Goal: Information Seeking & Learning: Learn about a topic

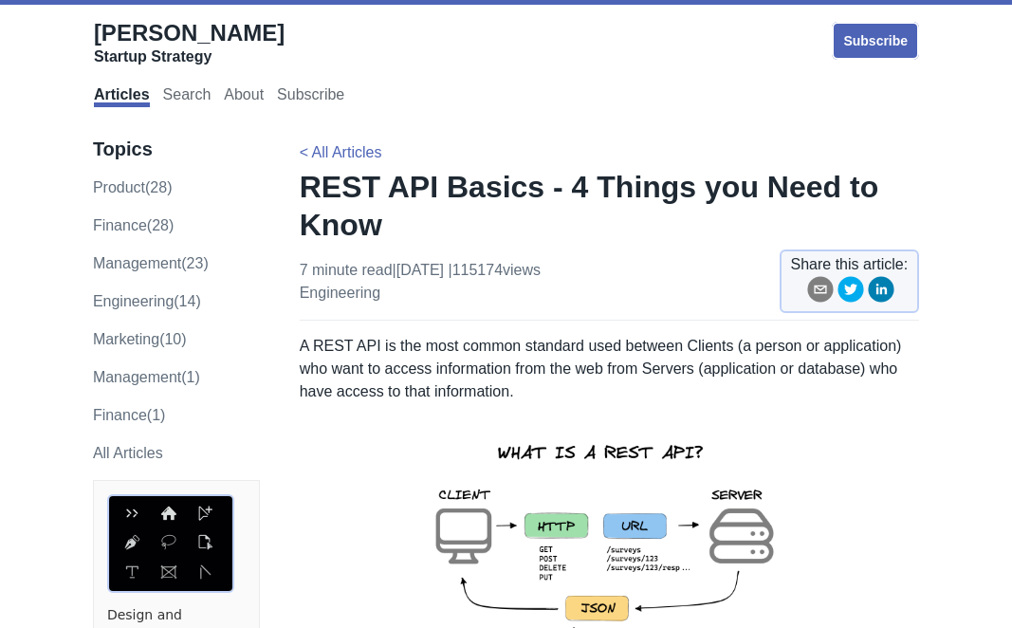
scroll to position [38, 0]
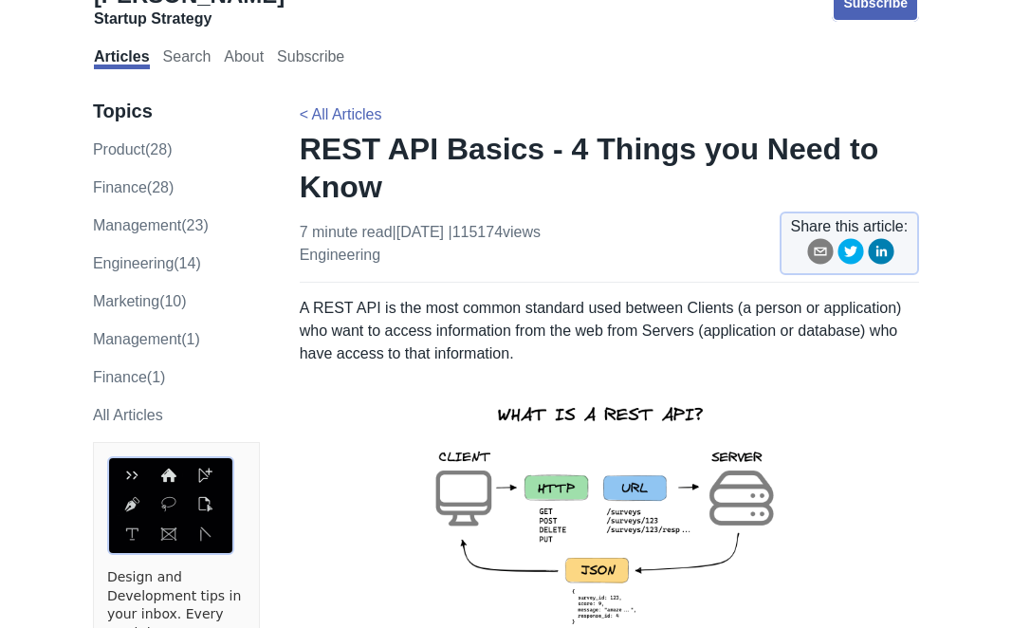
click at [843, 598] on p at bounding box center [609, 527] width 619 height 294
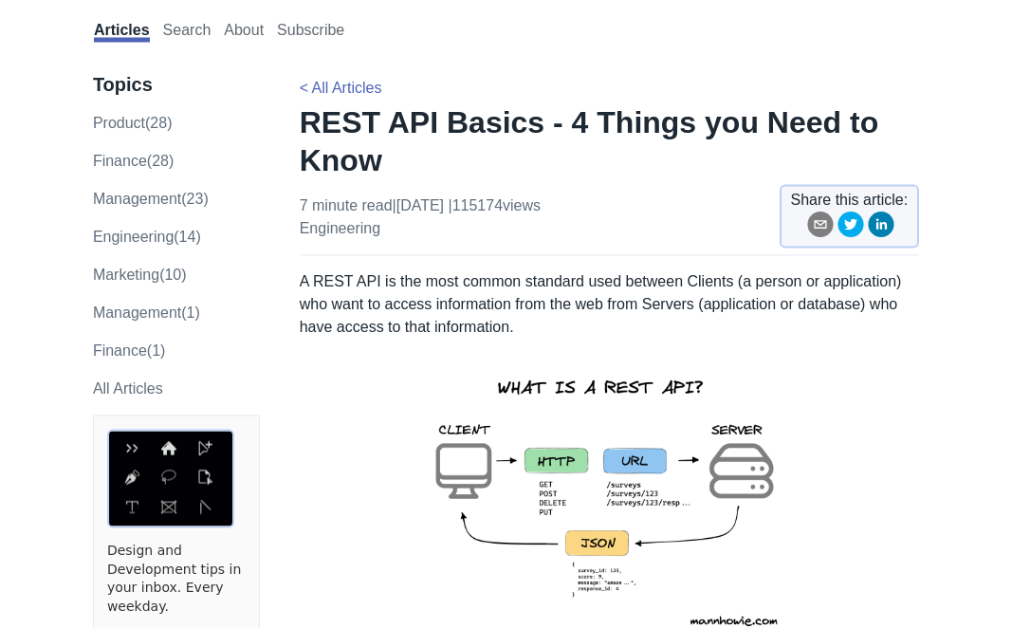
scroll to position [0, 0]
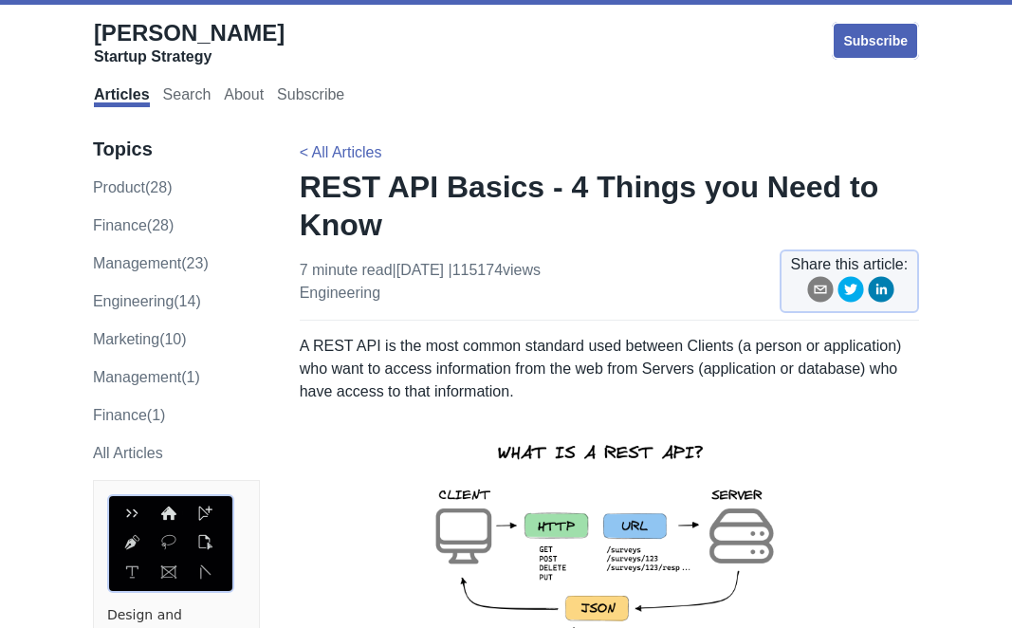
click at [144, 194] on link "product (28)" at bounding box center [133, 187] width 80 height 16
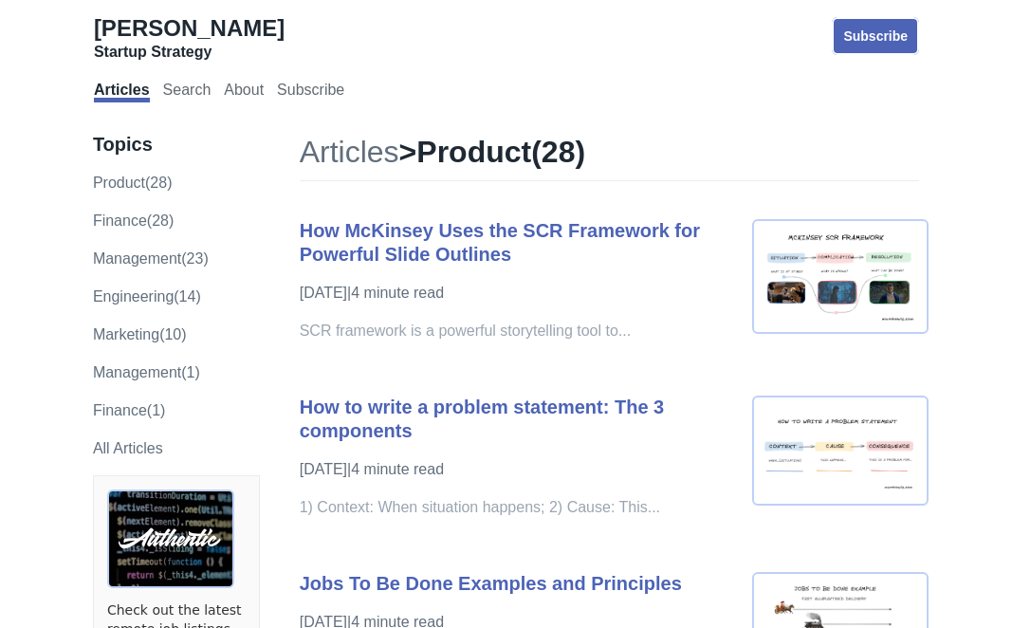
click at [813, 283] on img at bounding box center [840, 276] width 176 height 115
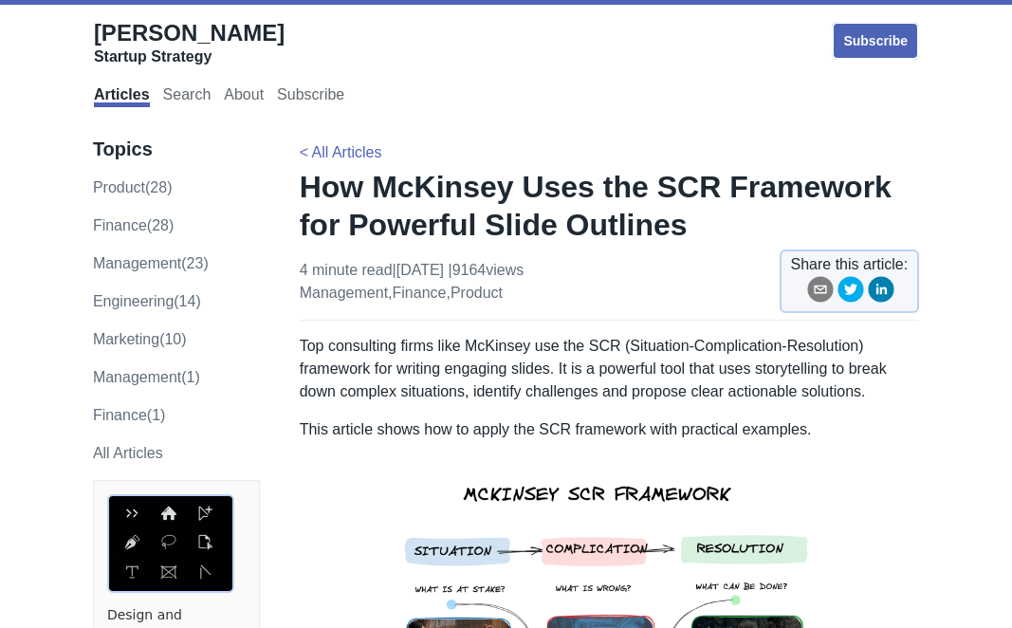
click at [316, 351] on p "Top consulting firms like McKinsey use the SCR (Situation-Complication-Resoluti…" at bounding box center [609, 369] width 619 height 68
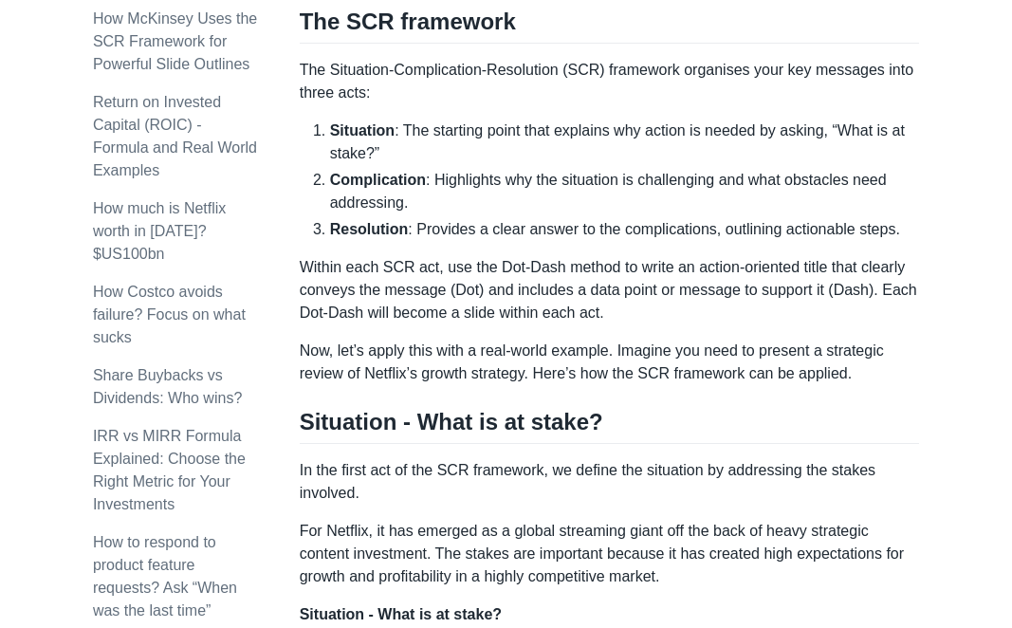
scroll to position [945, 0]
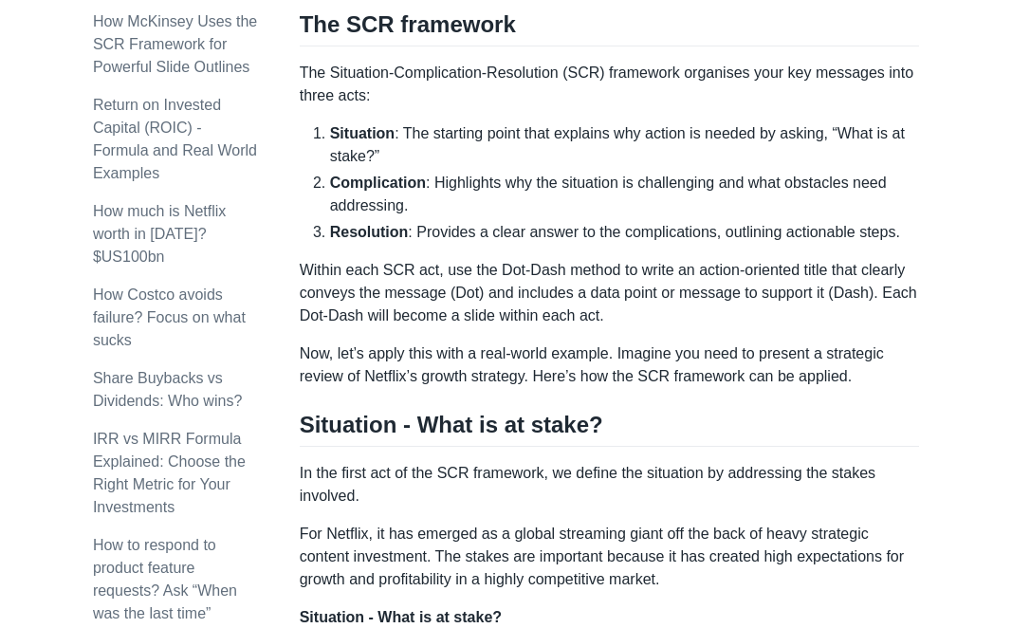
click at [307, 72] on p "The Situation-Complication-Resolution (SCR) framework organises your key messag…" at bounding box center [609, 85] width 619 height 46
click at [310, 75] on p "The Situation-Complication-Resolution (SCR) framework organises your key messag…" at bounding box center [609, 85] width 619 height 46
click at [372, 76] on p "The Situation-Complication-Resolution (SCR) framework organises your key messag…" at bounding box center [609, 85] width 619 height 46
click at [381, 78] on p "The Situation-Complication-Resolution (SCR) framework organises your key messag…" at bounding box center [609, 85] width 619 height 46
click at [373, 75] on p "The Situation-Complication-Resolution (SCR) framework organises your key messag…" at bounding box center [609, 85] width 619 height 46
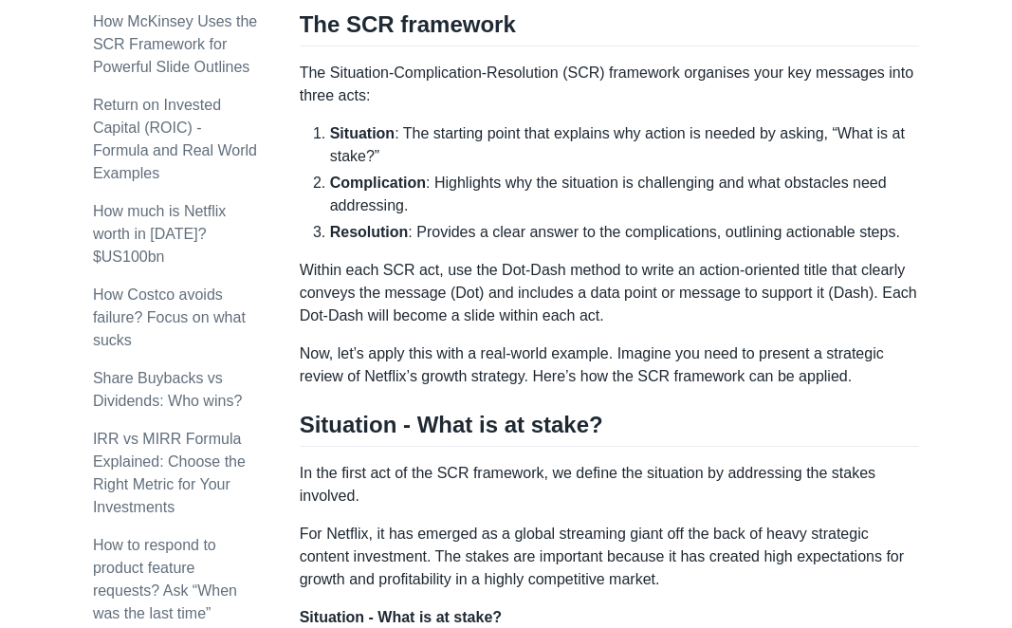
click at [300, 83] on p "The Situation-Complication-Resolution (SCR) framework organises your key messag…" at bounding box center [609, 85] width 619 height 46
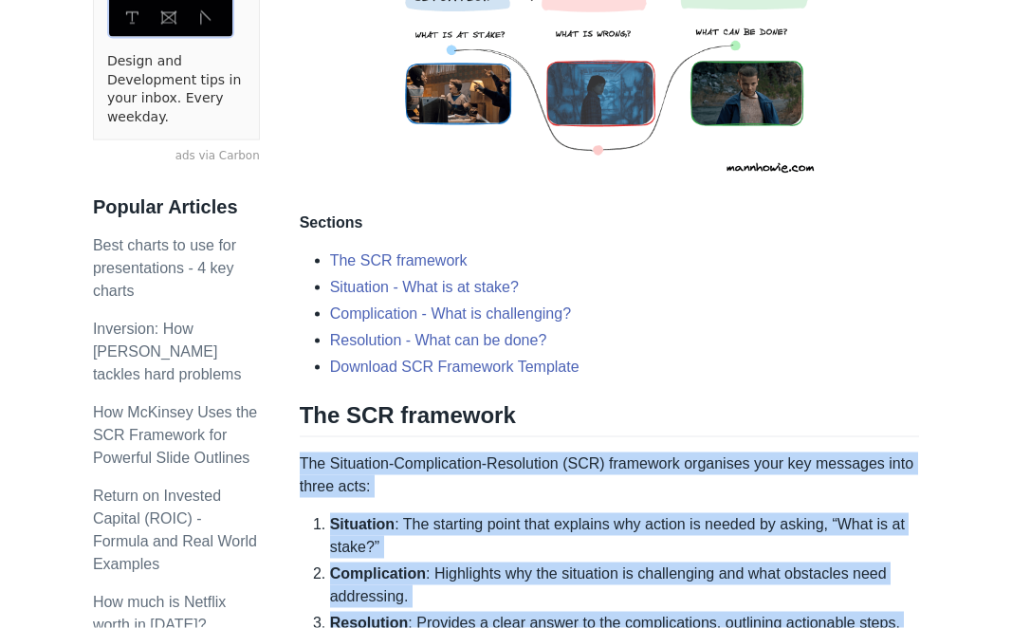
scroll to position [575, 0]
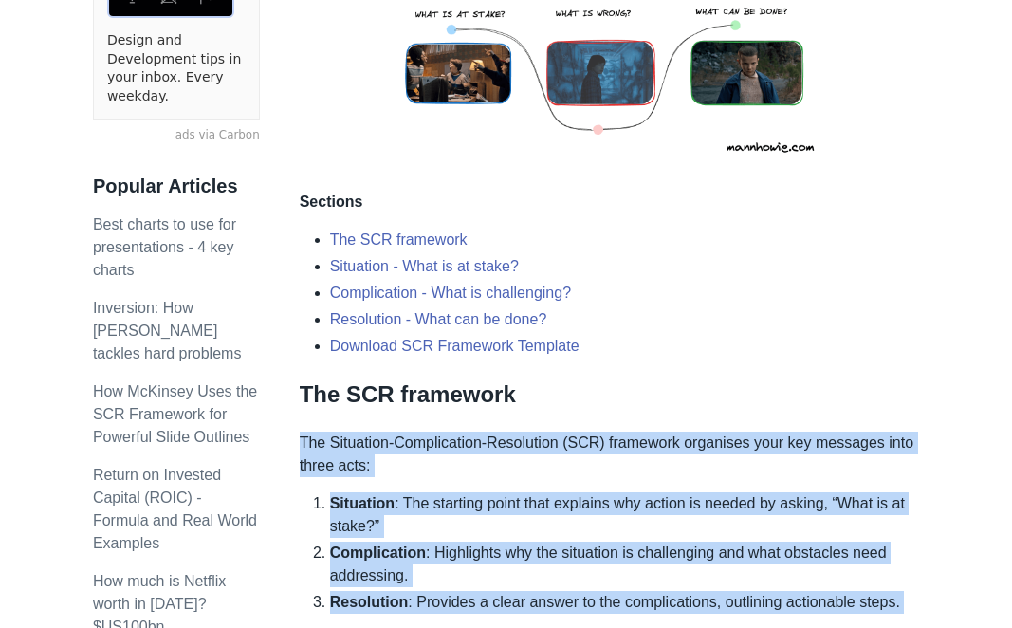
click at [828, 325] on li "Resolution - What can be done?" at bounding box center [624, 319] width 589 height 23
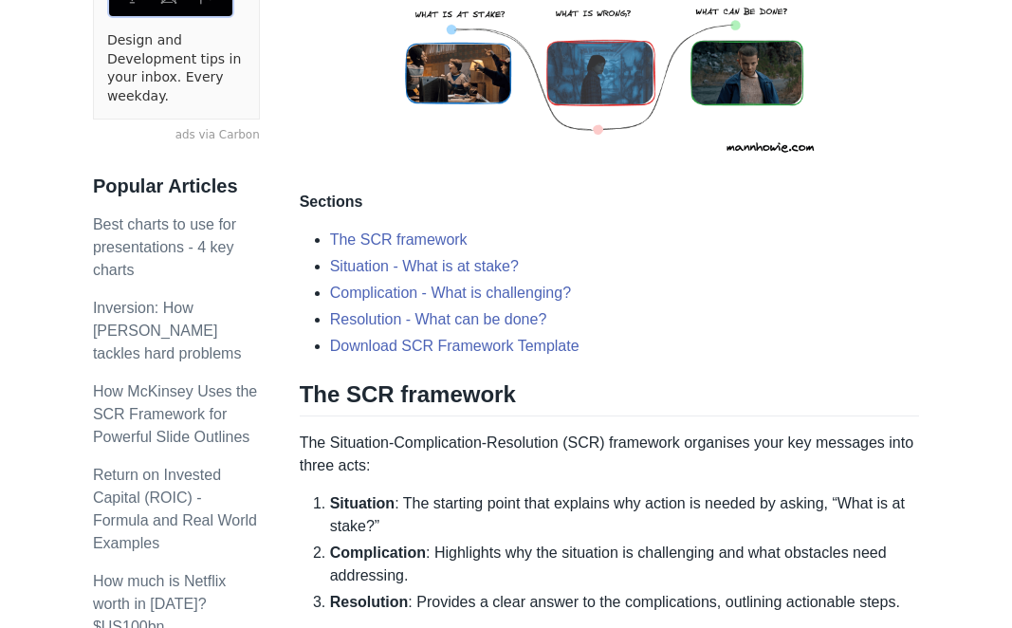
click at [359, 267] on link "Situation - What is at stake?" at bounding box center [424, 266] width 189 height 16
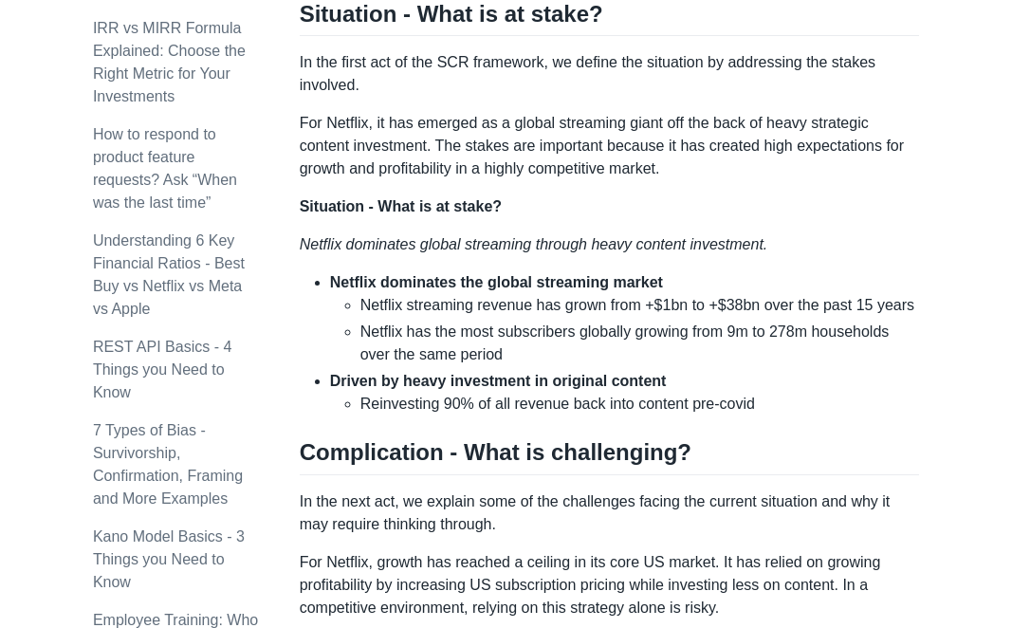
scroll to position [1385, 0]
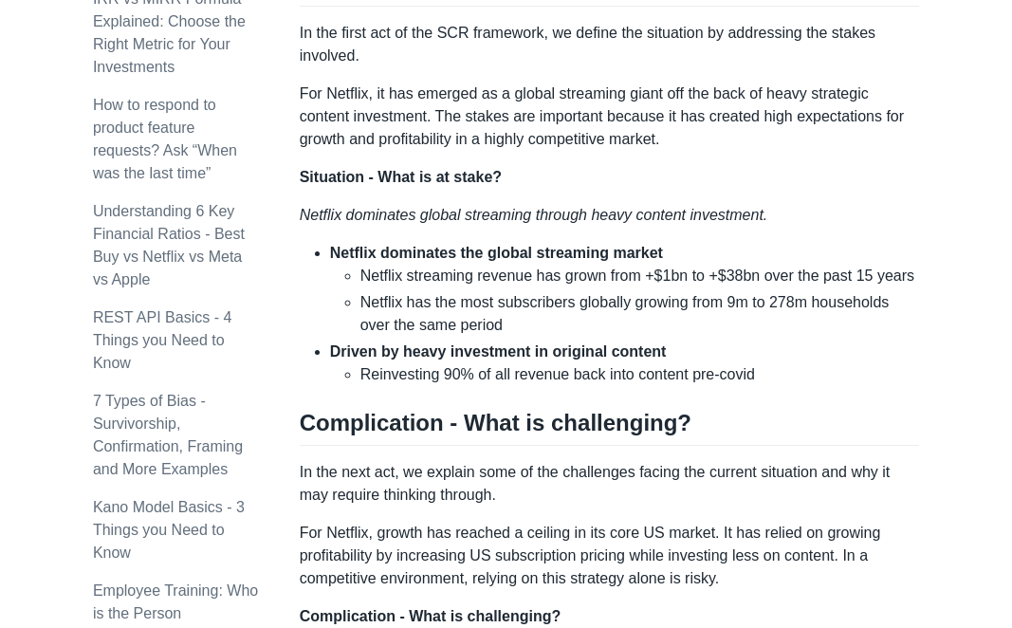
click at [319, 33] on p "In the first act of the SCR framework, we define the situation by addressing th…" at bounding box center [609, 45] width 619 height 46
click at [340, 46] on p "In the first act of the SCR framework, we define the situation by addressing th…" at bounding box center [609, 45] width 619 height 46
click at [332, 46] on p "In the first act of the SCR framework, we define the situation by addressing th…" at bounding box center [609, 45] width 619 height 46
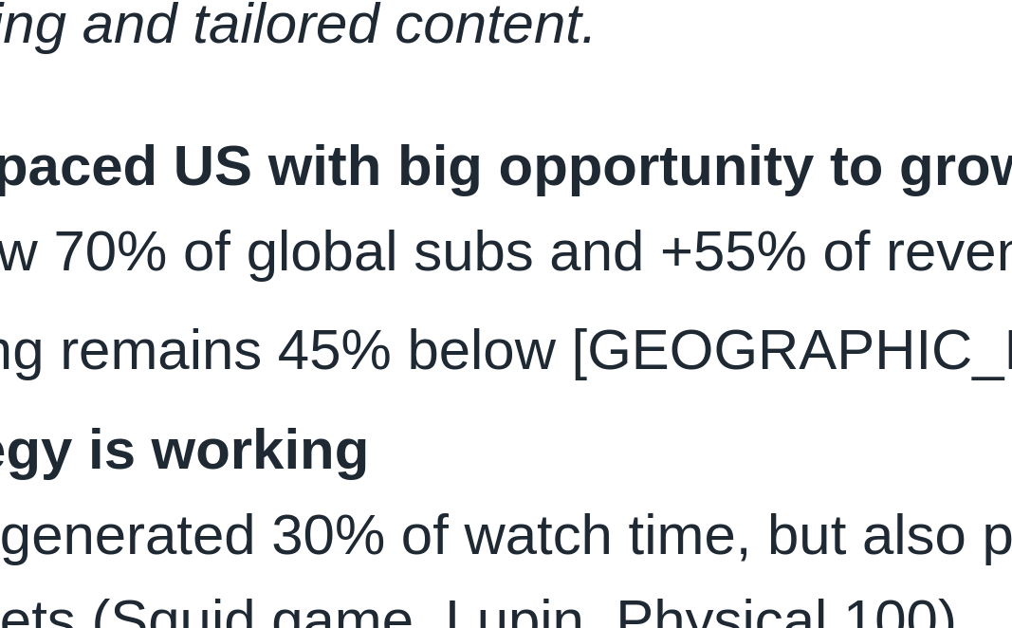
scroll to position [2434, 0]
